Goal: Information Seeking & Learning: Learn about a topic

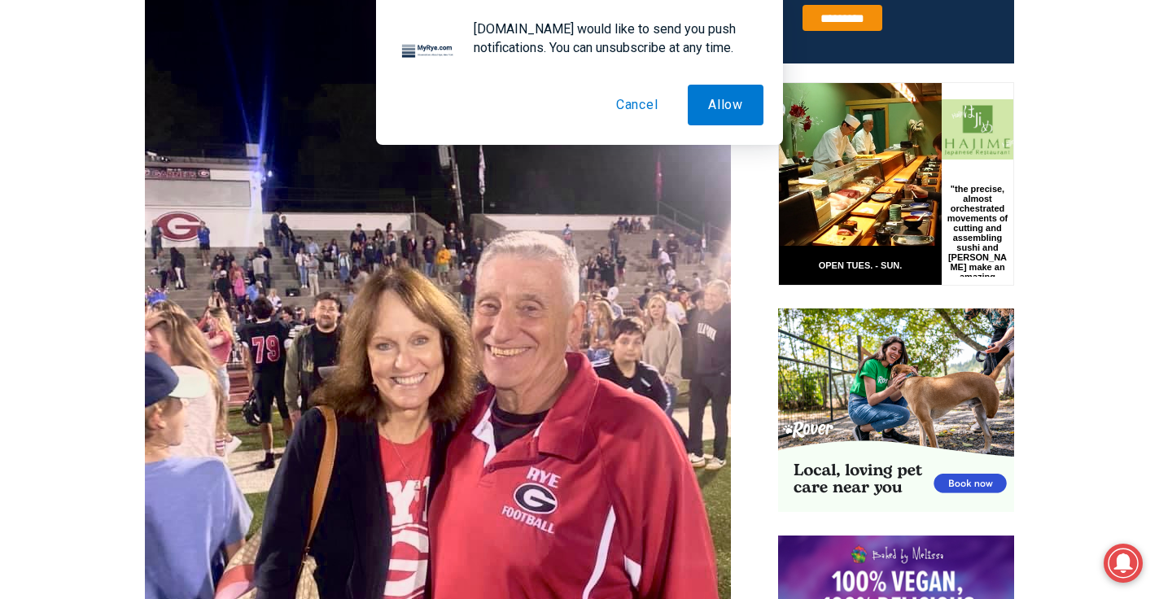
scroll to position [749, 0]
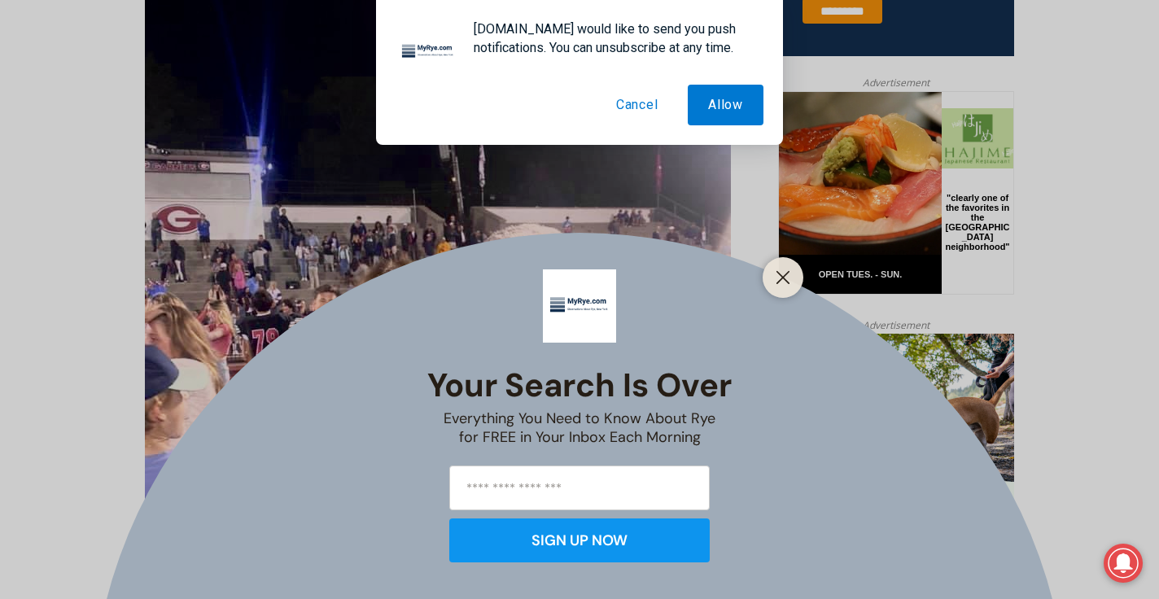
click at [637, 100] on button "Cancel" at bounding box center [637, 105] width 83 height 41
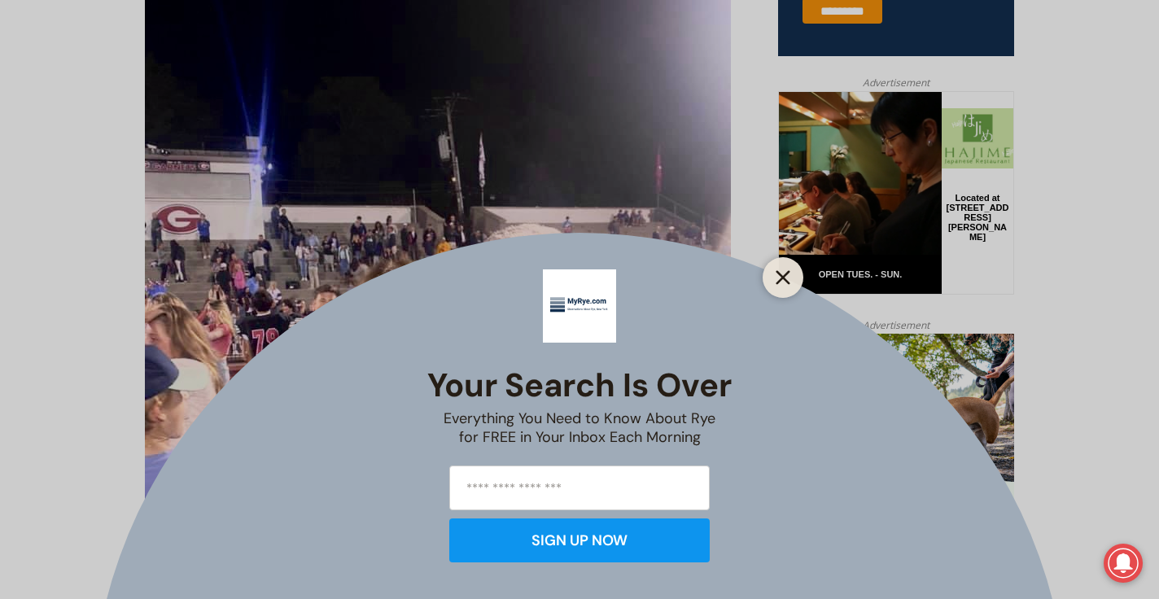
click at [778, 279] on icon "Close" at bounding box center [782, 277] width 15 height 15
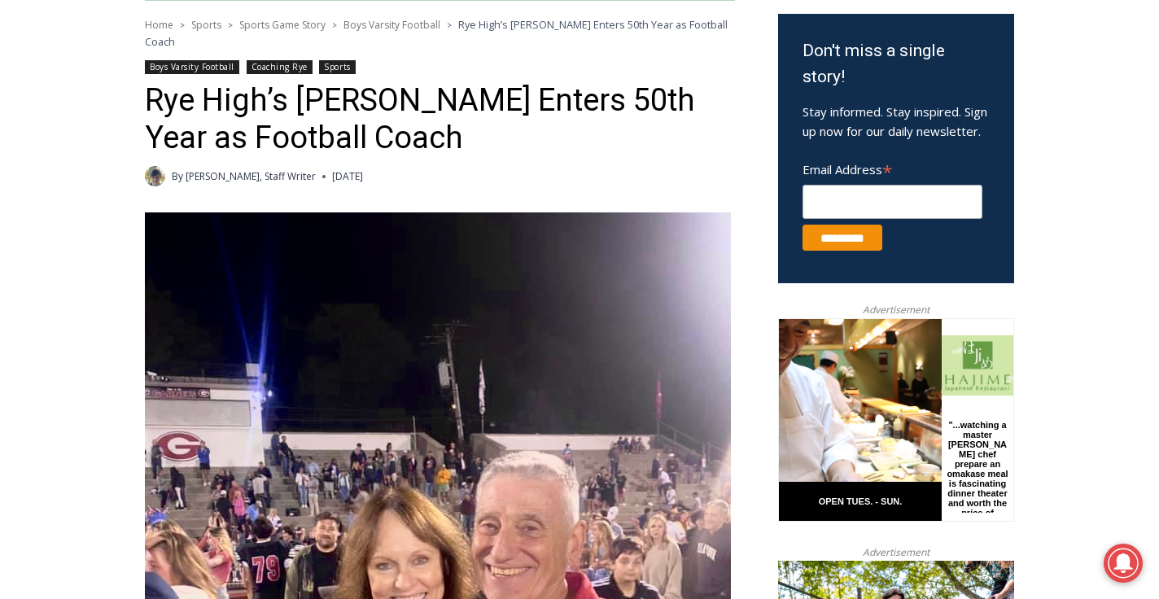
scroll to position [523, 0]
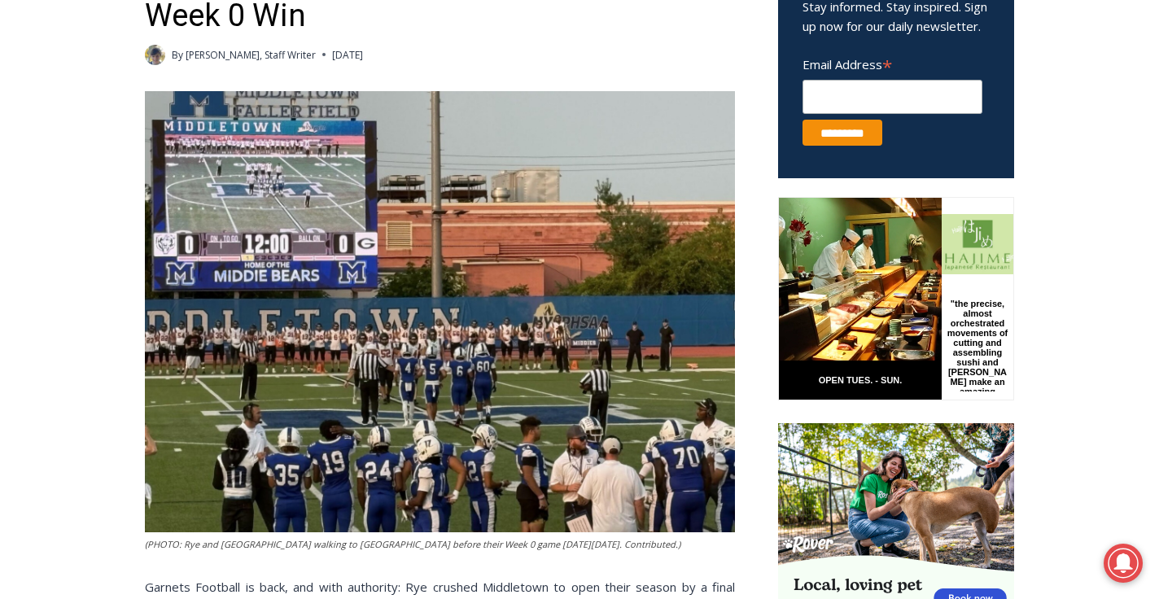
scroll to position [631, 0]
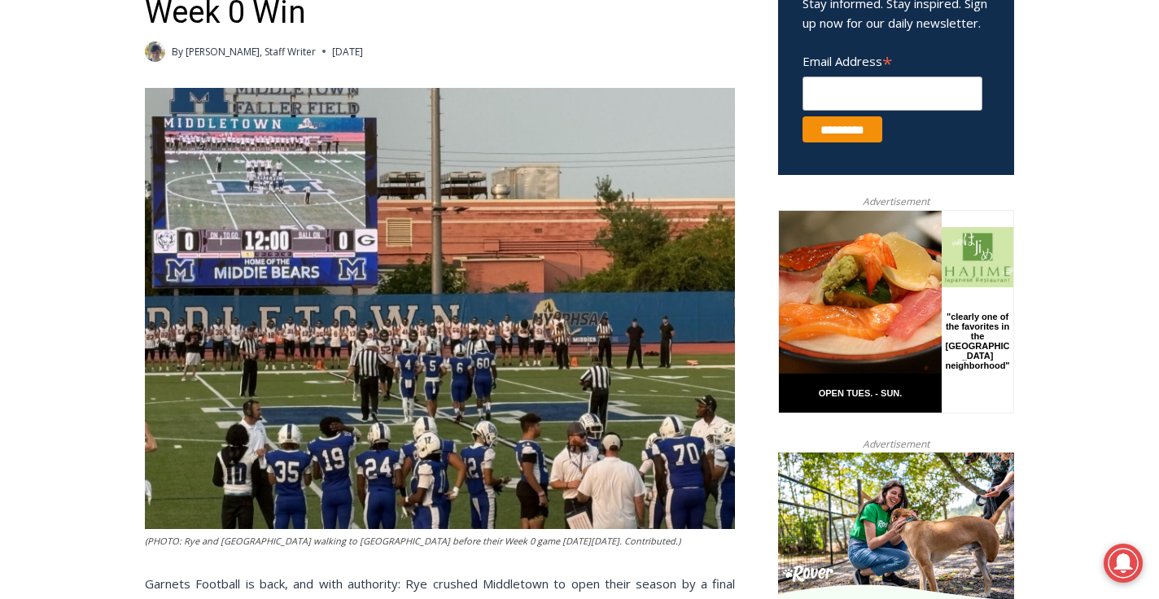
click at [408, 351] on img at bounding box center [440, 308] width 590 height 441
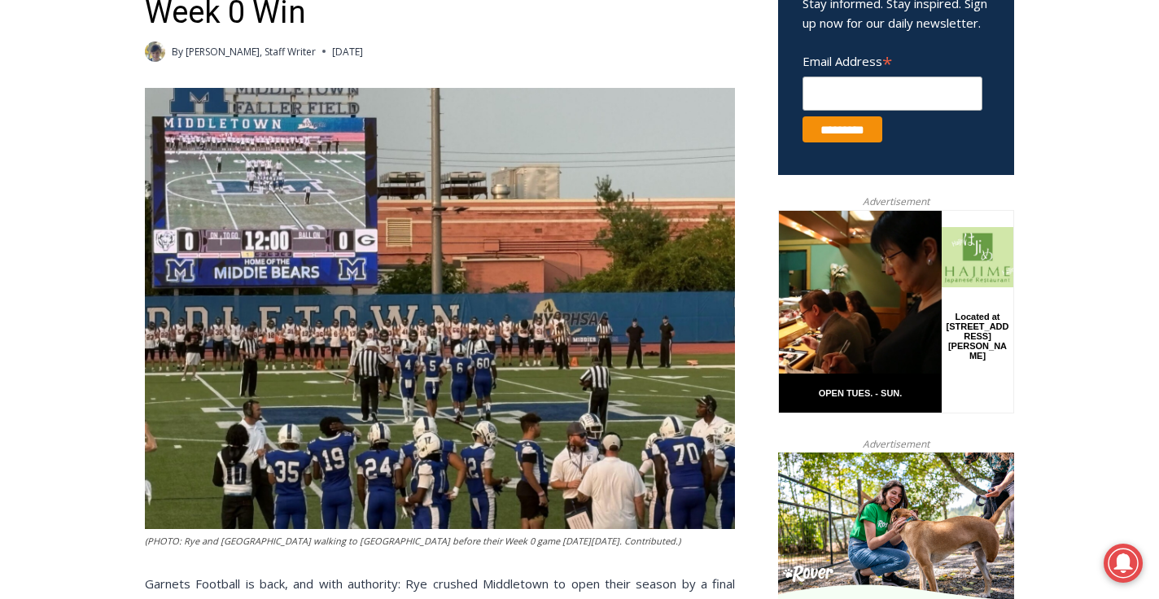
click at [303, 170] on img at bounding box center [440, 308] width 590 height 441
click at [415, 352] on img at bounding box center [440, 308] width 590 height 441
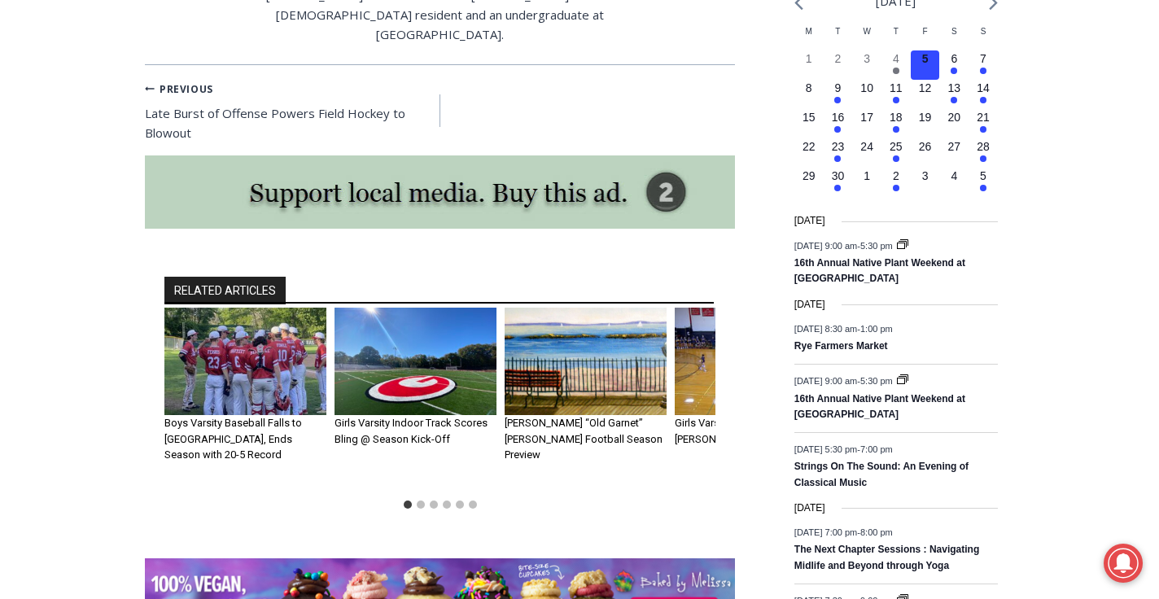
scroll to position [1879, 0]
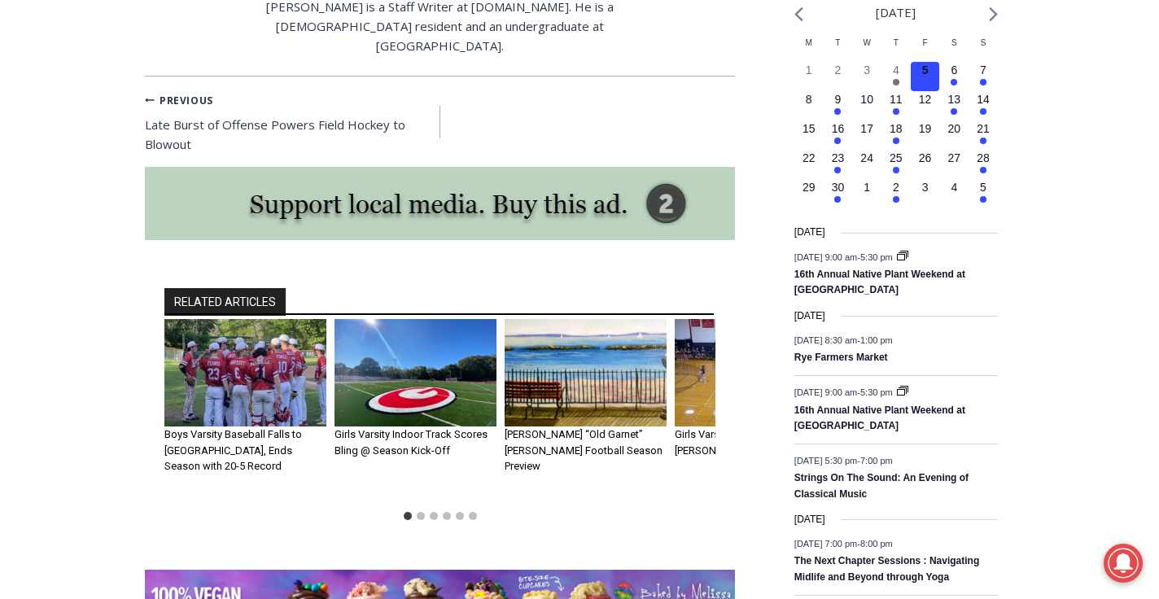
click at [421, 319] on img "2 of 6" at bounding box center [415, 373] width 162 height 108
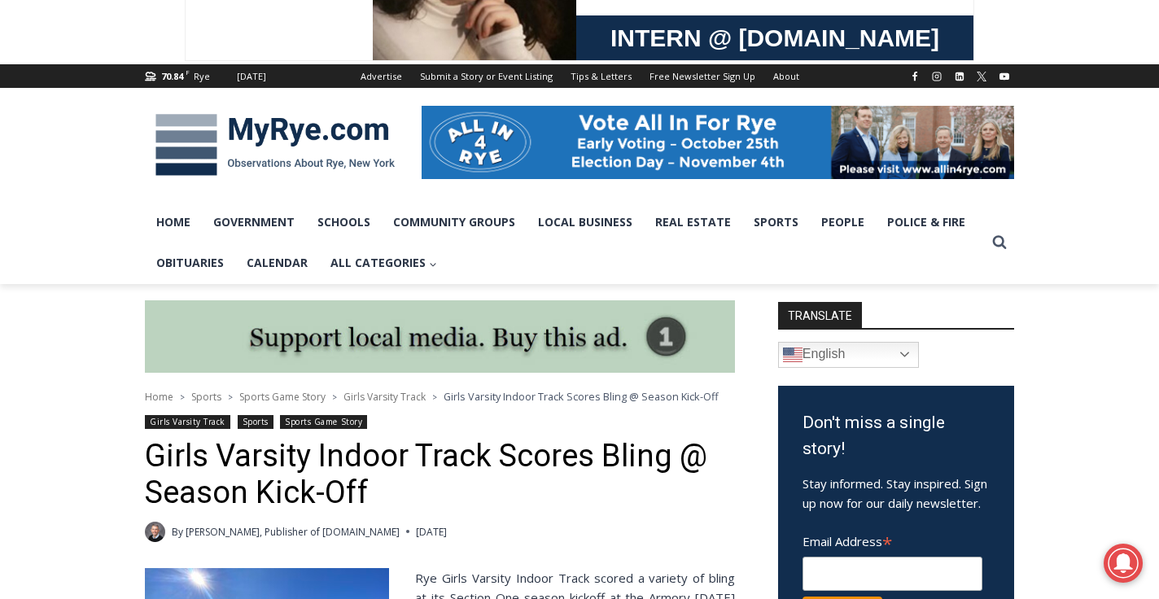
scroll to position [127, 0]
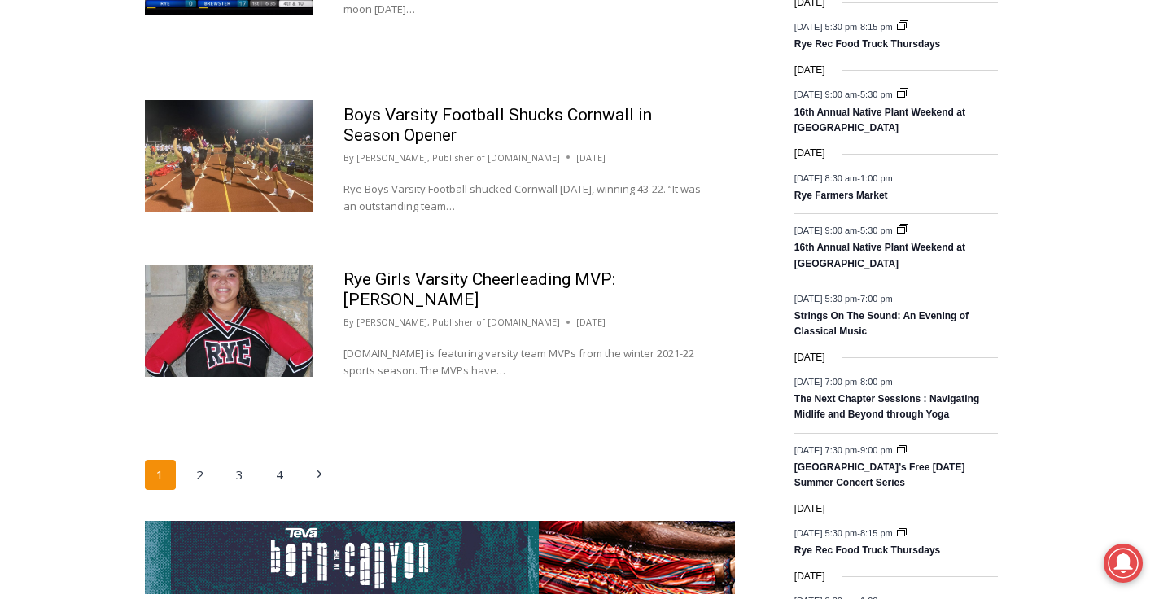
scroll to position [2102, 0]
